Goal: Use online tool/utility: Utilize a website feature to perform a specific function

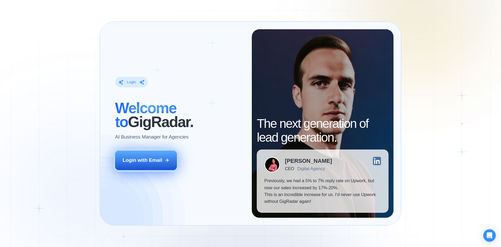
click at [162, 154] on button "Login with Email" at bounding box center [146, 159] width 62 height 19
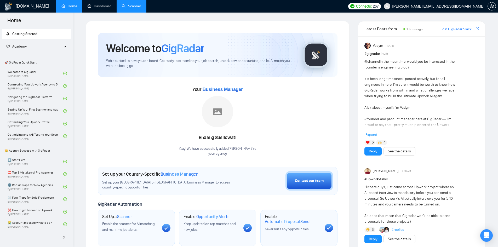
click at [133, 5] on link "Scanner" at bounding box center [131, 6] width 19 height 4
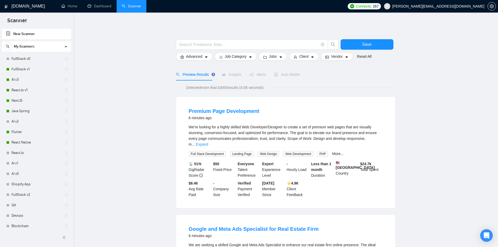
click at [318, 115] on div "Premium Page Development 6 minutes ago" at bounding box center [286, 114] width 194 height 14
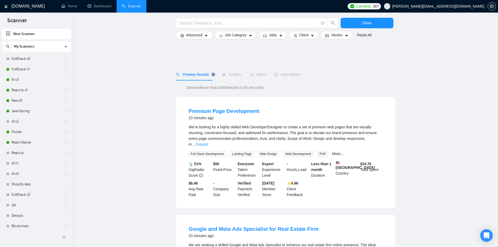
scroll to position [131, 0]
